Goal: Navigation & Orientation: Find specific page/section

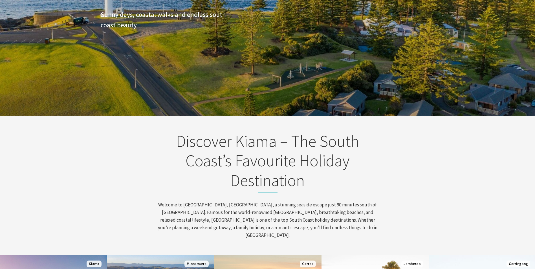
scroll to position [197, 0]
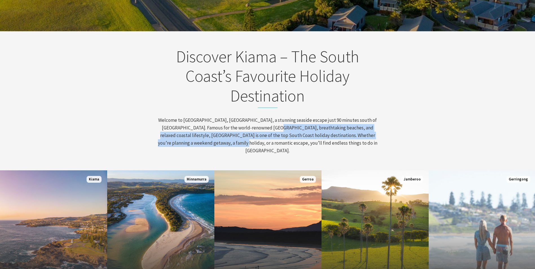
drag, startPoint x: 267, startPoint y: 127, endPoint x: 275, endPoint y: 140, distance: 15.3
click at [275, 140] on p "Welcome to Kiama, NSW, a stunning seaside escape just 90 minutes south of Sydne…" at bounding box center [267, 135] width 221 height 38
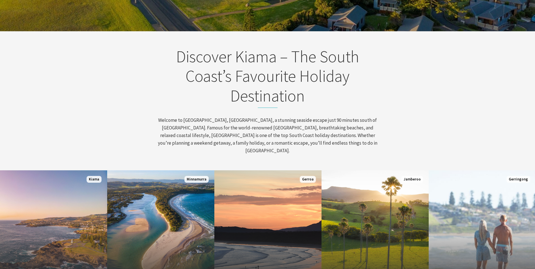
drag, startPoint x: 275, startPoint y: 140, endPoint x: 279, endPoint y: 141, distance: 4.3
click at [275, 140] on p "Welcome to Kiama, NSW, a stunning seaside escape just 90 minutes south of Sydne…" at bounding box center [267, 135] width 221 height 38
click at [311, 142] on p "Welcome to Kiama, NSW, a stunning seaside escape just 90 minutes south of Sydne…" at bounding box center [267, 135] width 221 height 38
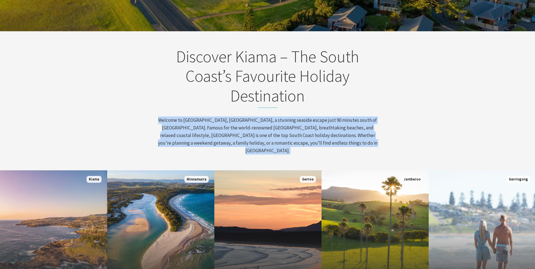
click at [311, 142] on p "Welcome to Kiama, NSW, a stunning seaside escape just 90 minutes south of Sydne…" at bounding box center [267, 135] width 221 height 38
drag, startPoint x: 311, startPoint y: 142, endPoint x: 336, endPoint y: 145, distance: 25.3
click at [336, 145] on p "Welcome to Kiama, NSW, a stunning seaside escape just 90 minutes south of Sydne…" at bounding box center [267, 135] width 221 height 38
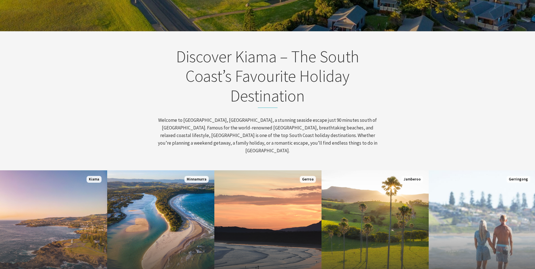
click at [221, 129] on p "Welcome to Kiama, NSW, a stunning seaside escape just 90 minutes south of Sydne…" at bounding box center [267, 135] width 221 height 38
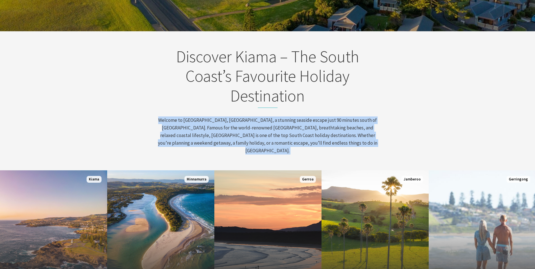
click at [221, 129] on p "Welcome to Kiama, NSW, a stunning seaside escape just 90 minutes south of Sydne…" at bounding box center [267, 135] width 221 height 38
drag, startPoint x: 221, startPoint y: 129, endPoint x: 295, endPoint y: 147, distance: 76.0
click at [295, 147] on p "Welcome to Kiama, NSW, a stunning seaside escape just 90 minutes south of Sydne…" at bounding box center [267, 135] width 221 height 38
click at [293, 138] on p "Welcome to Kiama, NSW, a stunning seaside escape just 90 minutes south of Sydne…" at bounding box center [267, 135] width 221 height 38
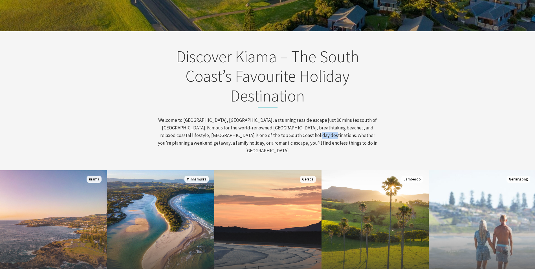
click at [293, 138] on p "Welcome to Kiama, NSW, a stunning seaside escape just 90 minutes south of Sydne…" at bounding box center [267, 135] width 221 height 38
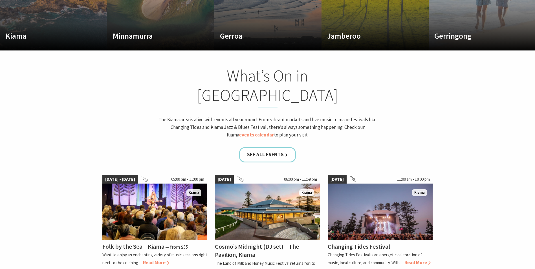
scroll to position [366, 0]
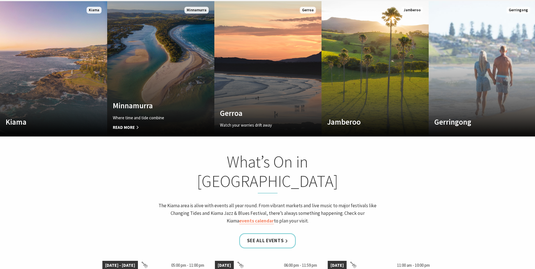
click at [197, 90] on link "Custom Image Used Minnamurra Where time and tide combine Read More Minnamurra" at bounding box center [160, 68] width 107 height 135
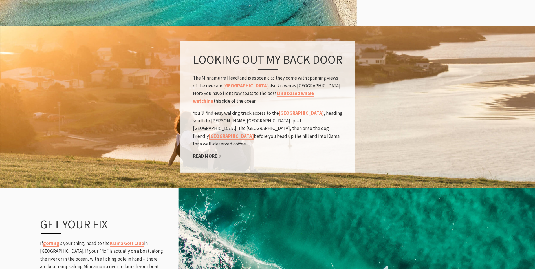
scroll to position [648, 0]
